Goal: Navigation & Orientation: Find specific page/section

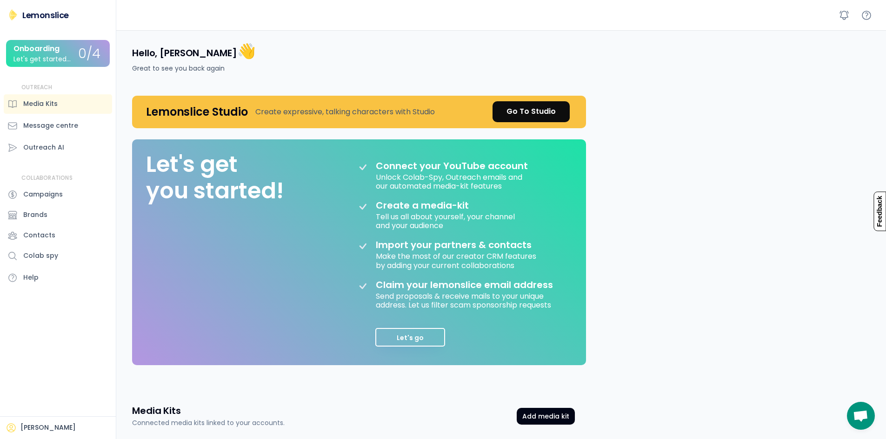
drag, startPoint x: 327, startPoint y: 108, endPoint x: 325, endPoint y: 115, distance: 7.7
click at [325, 115] on div "Create expressive, talking characters with Studio" at bounding box center [344, 111] width 179 height 11
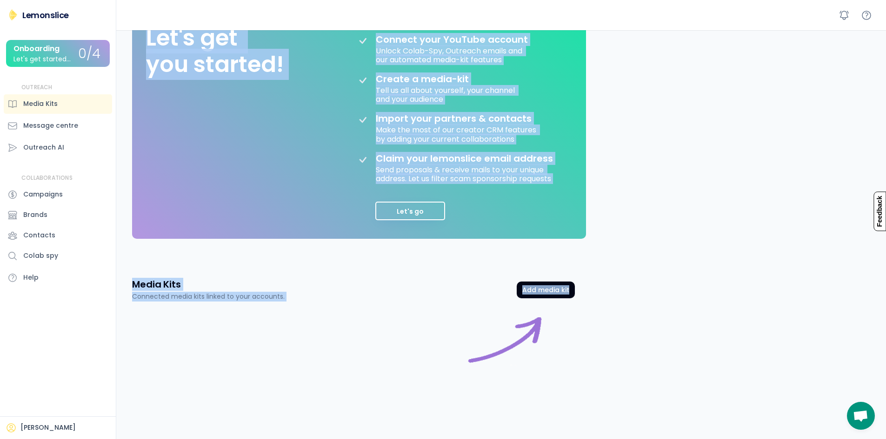
scroll to position [149, 0]
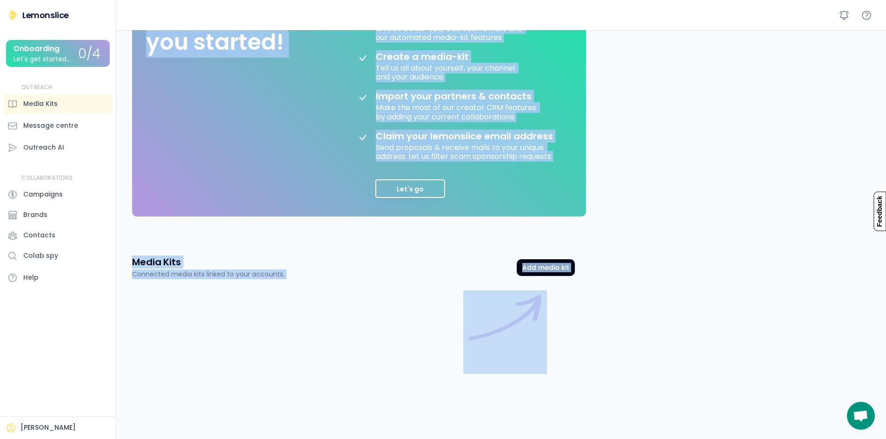
drag, startPoint x: 146, startPoint y: 109, endPoint x: 509, endPoint y: 374, distance: 448.8
click at [509, 374] on div "Hello, [PERSON_NAME] 👋 Great to see you back again Lemonslice Studio Create exp…" at bounding box center [503, 160] width 765 height 558
click at [583, 325] on div "Media Kits Connected media kits linked to your accounts. Add media kit Media Ki…" at bounding box center [353, 342] width 465 height 195
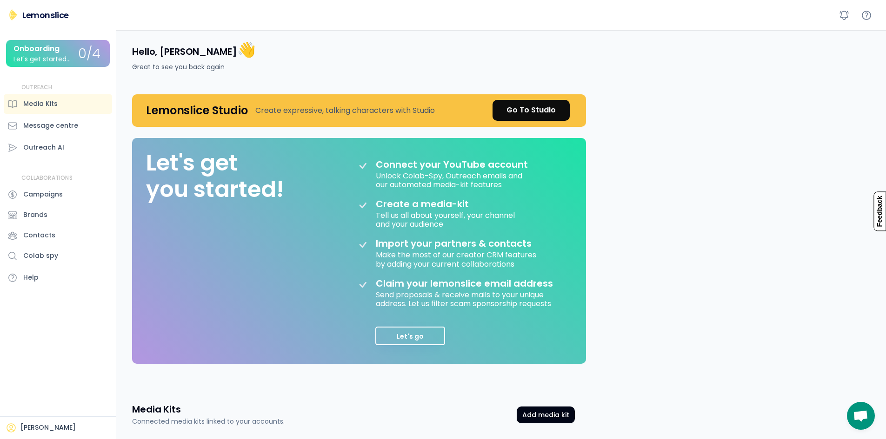
scroll to position [0, 0]
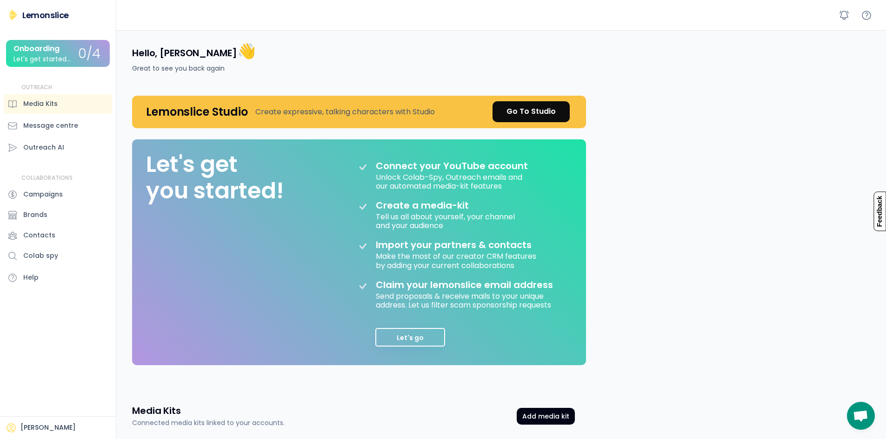
drag, startPoint x: 192, startPoint y: 51, endPoint x: 216, endPoint y: 45, distance: 24.8
click at [214, 46] on div "Hello, [PERSON_NAME] 👋 Great to see you back again" at bounding box center [193, 57] width 123 height 32
drag, startPoint x: 199, startPoint y: 56, endPoint x: 239, endPoint y: 52, distance: 40.3
click at [239, 52] on div "Hello, [PERSON_NAME] 👋 Great to see you back again" at bounding box center [353, 57] width 465 height 54
click at [248, 59] on div "Hello, [PERSON_NAME] 👋 Great to see you back again" at bounding box center [353, 57] width 465 height 54
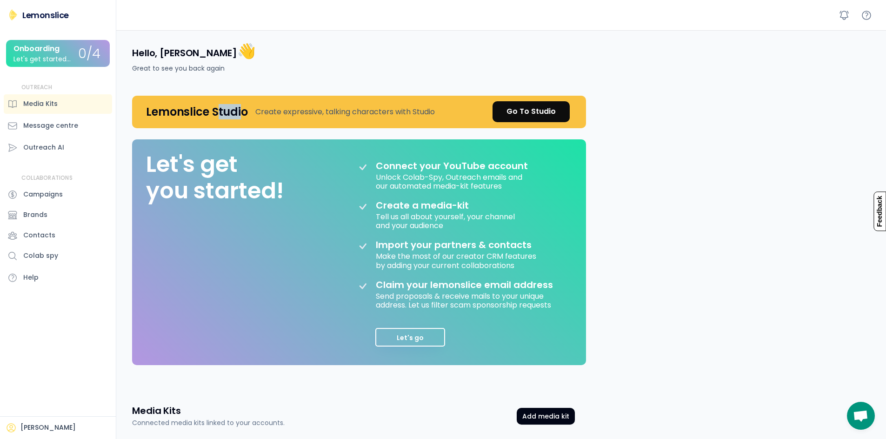
drag, startPoint x: 219, startPoint y: 111, endPoint x: 244, endPoint y: 119, distance: 26.3
click at [244, 119] on h4 "Lemonslice Studio" at bounding box center [197, 112] width 102 height 14
click at [271, 65] on div "Hello, [PERSON_NAME] 👋 Great to see you back again" at bounding box center [353, 57] width 465 height 54
drag, startPoint x: 559, startPoint y: 339, endPoint x: 584, endPoint y: 302, distance: 44.6
click at [583, 303] on div "Let's get you started! Connect your YouTube account Unlock Colab-Spy, Outreach …" at bounding box center [359, 252] width 454 height 226
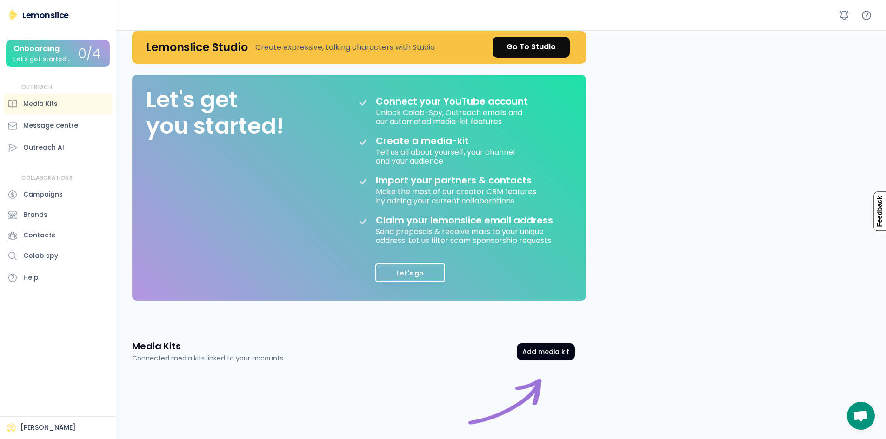
scroll to position [149, 0]
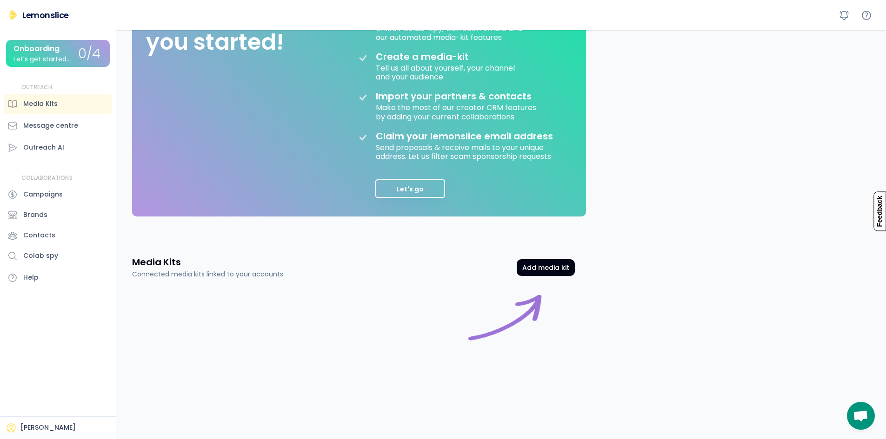
drag, startPoint x: 856, startPoint y: 415, endPoint x: 772, endPoint y: 278, distance: 160.7
click at [772, 278] on body "Hello, [PERSON_NAME] 👋 Great to see you back again Lemonslice Studio Create exp…" at bounding box center [443, 70] width 886 height 439
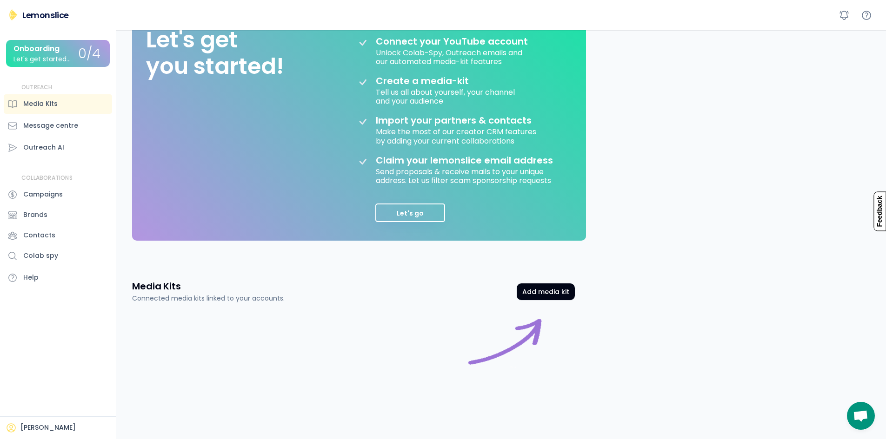
scroll to position [102, 0]
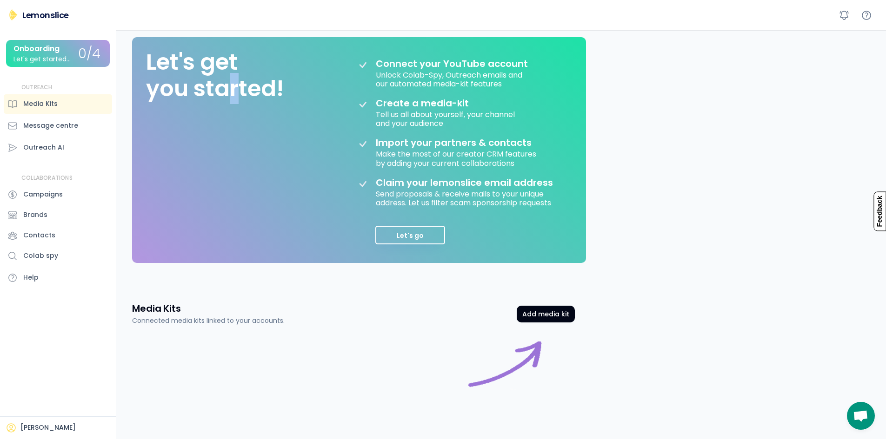
drag, startPoint x: 223, startPoint y: 173, endPoint x: 230, endPoint y: 178, distance: 8.3
click at [236, 167] on div "Let's get you started! Connect your YouTube account Unlock Colab-Spy, Outreach …" at bounding box center [359, 150] width 454 height 226
click at [206, 178] on div "Let's get you started! Connect your YouTube account Unlock Colab-Spy, Outreach …" at bounding box center [359, 150] width 454 height 226
click at [213, 171] on div "Let's get you started! Connect your YouTube account Unlock Colab-Spy, Outreach …" at bounding box center [359, 150] width 454 height 226
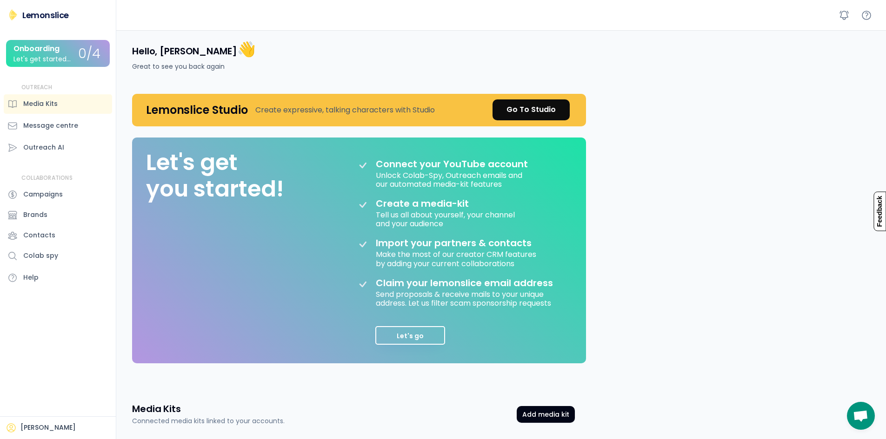
scroll to position [0, 0]
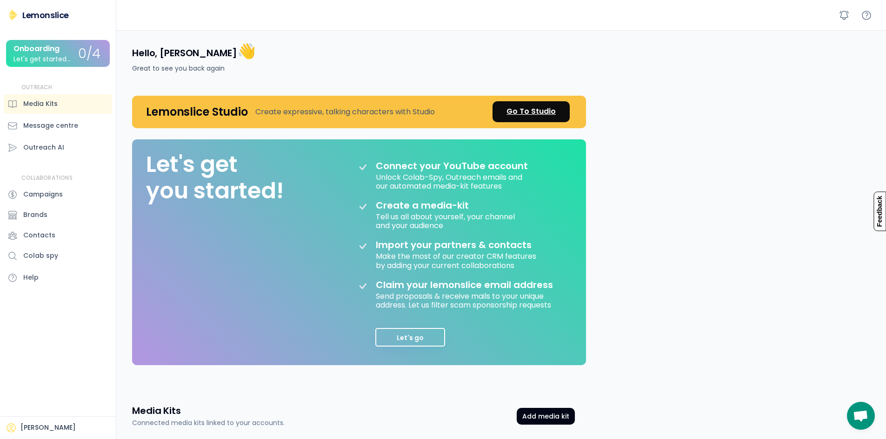
click at [531, 109] on div "Go To Studio" at bounding box center [530, 111] width 49 height 11
click at [410, 330] on button "Let's go" at bounding box center [410, 337] width 70 height 19
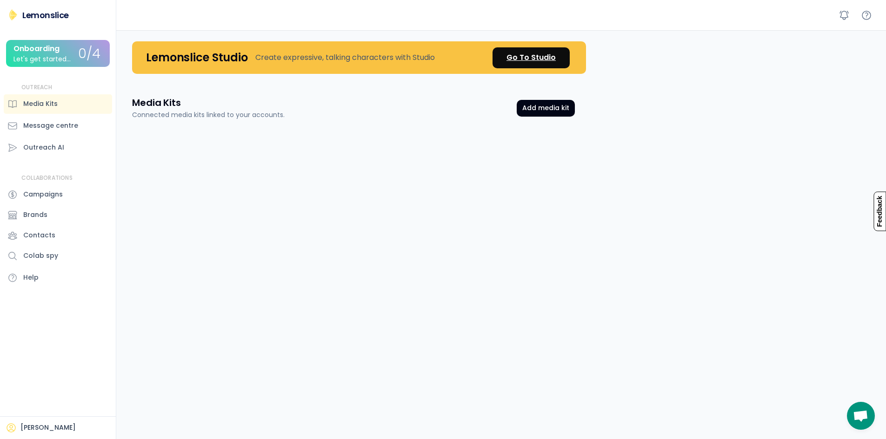
click at [540, 59] on div "Go To Studio" at bounding box center [530, 57] width 49 height 11
